Goal: Find specific page/section: Find specific page/section

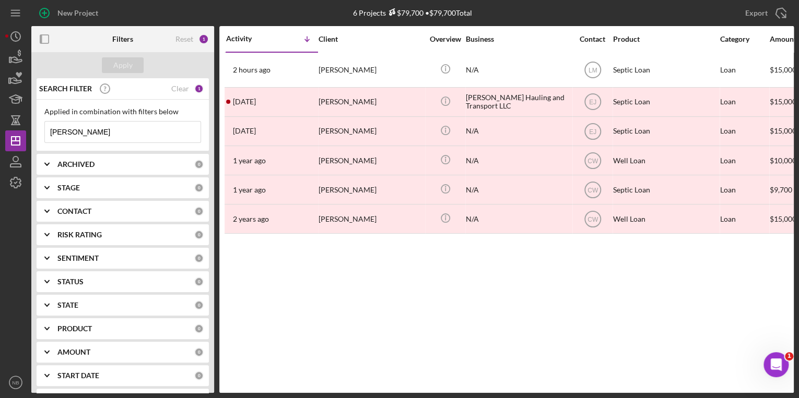
drag, startPoint x: 86, startPoint y: 133, endPoint x: 48, endPoint y: 135, distance: 38.1
click at [48, 135] on input "[PERSON_NAME]" at bounding box center [123, 132] width 156 height 21
click at [187, 88] on div "SEARCH FILTER Clear 1" at bounding box center [120, 89] width 167 height 26
click at [195, 88] on div "1" at bounding box center [198, 88] width 9 height 9
click at [175, 90] on div "Clear" at bounding box center [180, 89] width 18 height 8
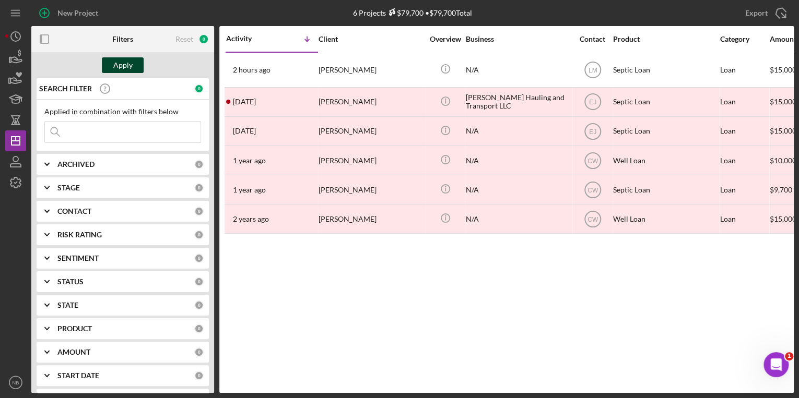
click at [123, 67] on div "Apply" at bounding box center [122, 65] width 19 height 16
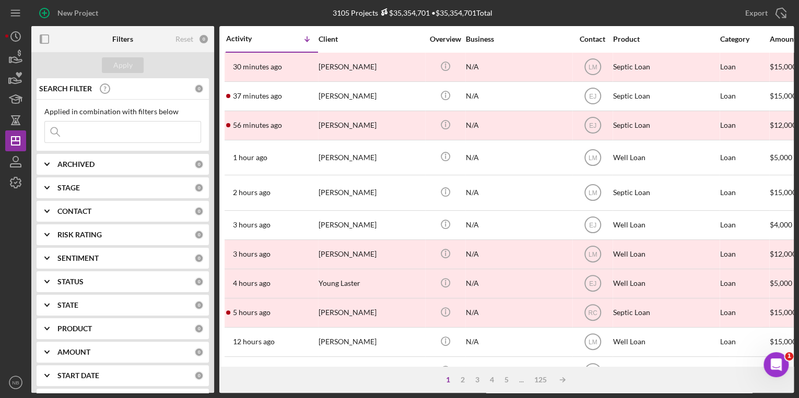
click at [99, 136] on input at bounding box center [123, 132] width 156 height 21
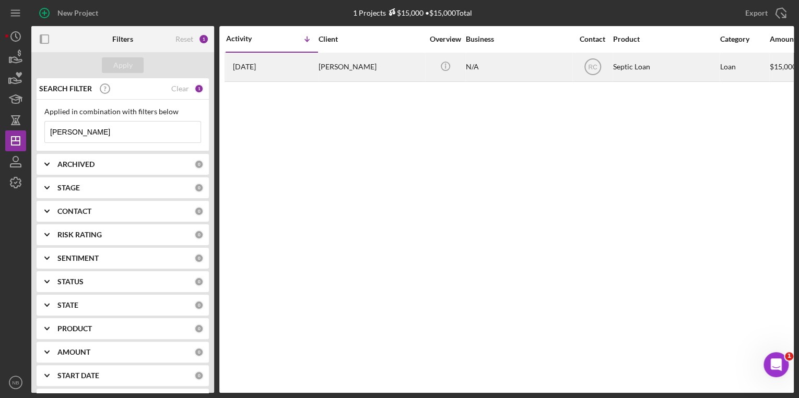
type input "deCamp"
click at [333, 65] on div "[PERSON_NAME]" at bounding box center [370, 67] width 104 height 28
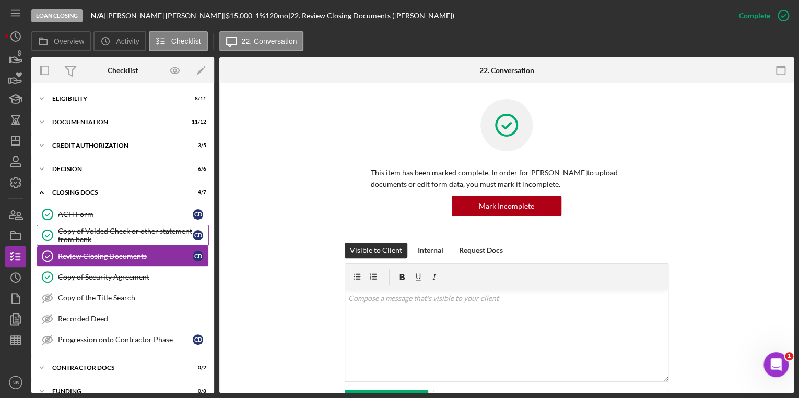
scroll to position [13, 0]
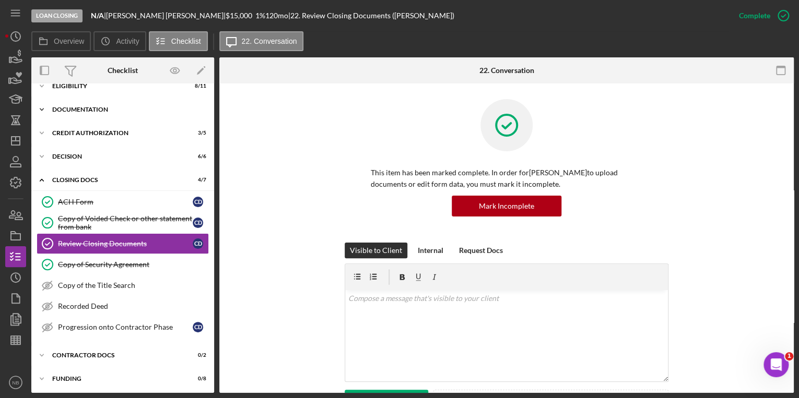
click at [44, 107] on icon "Icon/Expander" at bounding box center [41, 109] width 21 height 21
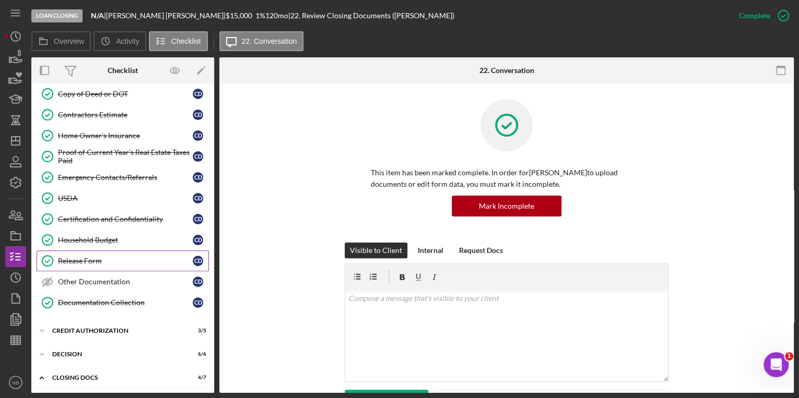
scroll to position [0, 0]
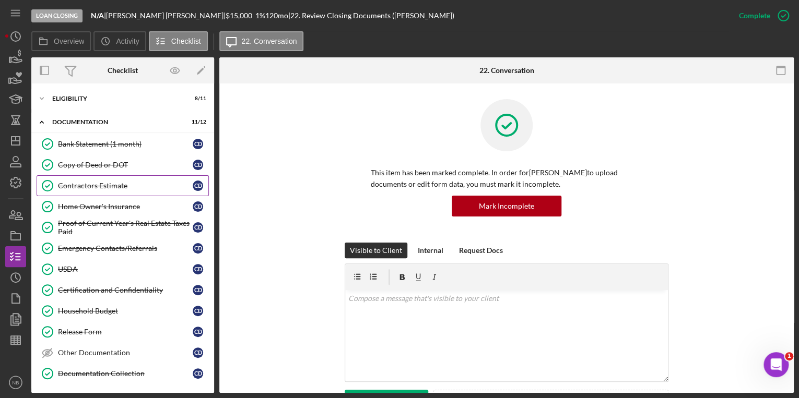
click at [117, 188] on div "Contractors Estimate" at bounding box center [125, 186] width 135 height 8
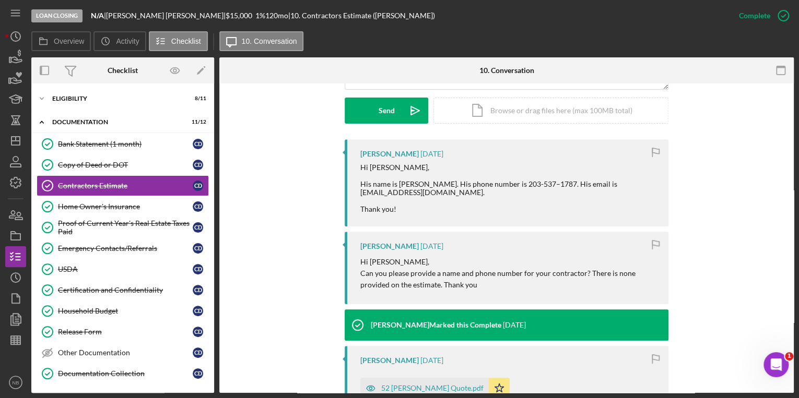
scroll to position [459, 0]
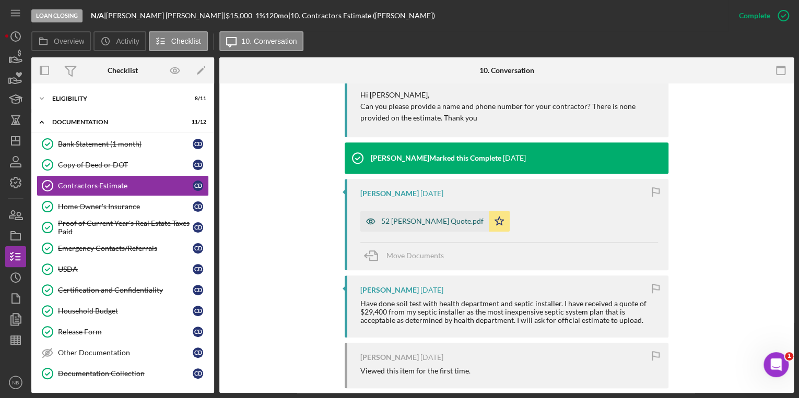
click at [426, 222] on div "52 [PERSON_NAME] Quote.pdf" at bounding box center [432, 221] width 102 height 8
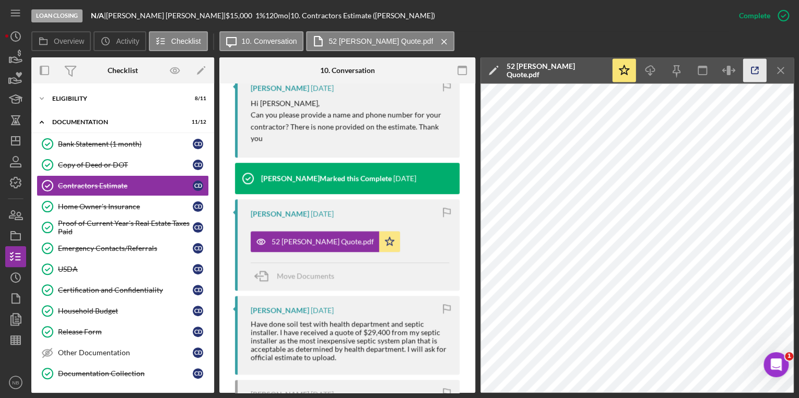
click at [758, 67] on polyline "button" at bounding box center [756, 68] width 3 height 3
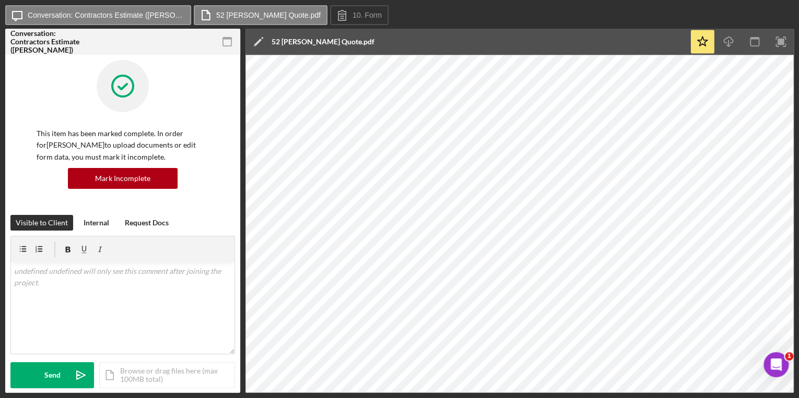
click at [673, 398] on div "Icon/Message Conversation: Contractors Estimate ([PERSON_NAME]) 52 [PERSON_NAME…" at bounding box center [399, 199] width 799 height 398
